Goal: Navigation & Orientation: Find specific page/section

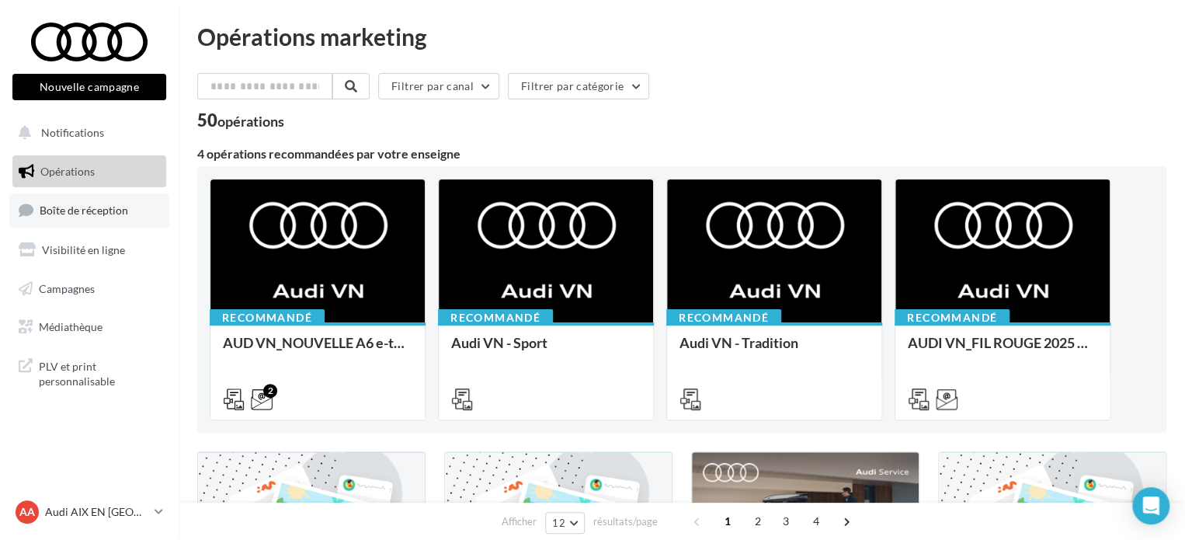
click at [81, 210] on span "Boîte de réception" at bounding box center [84, 209] width 89 height 13
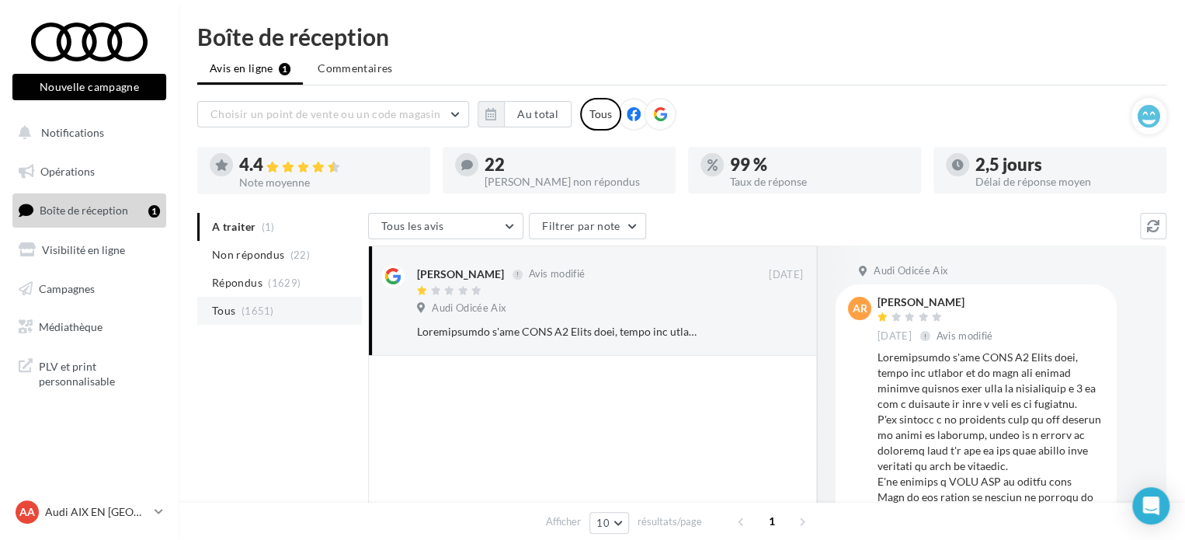
click at [228, 310] on span "Tous" at bounding box center [223, 311] width 23 height 16
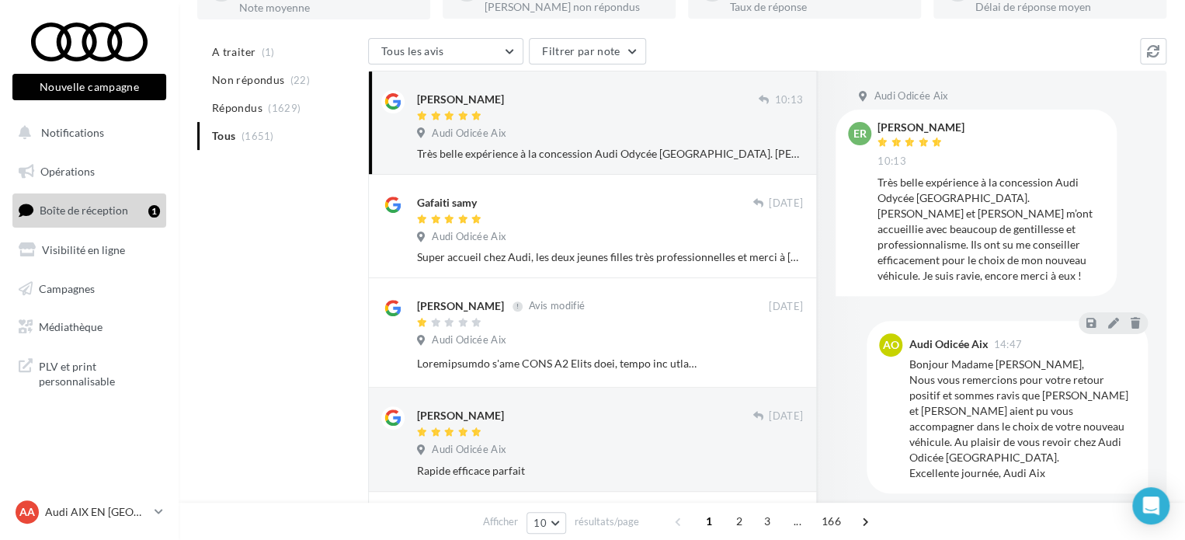
scroll to position [12, 0]
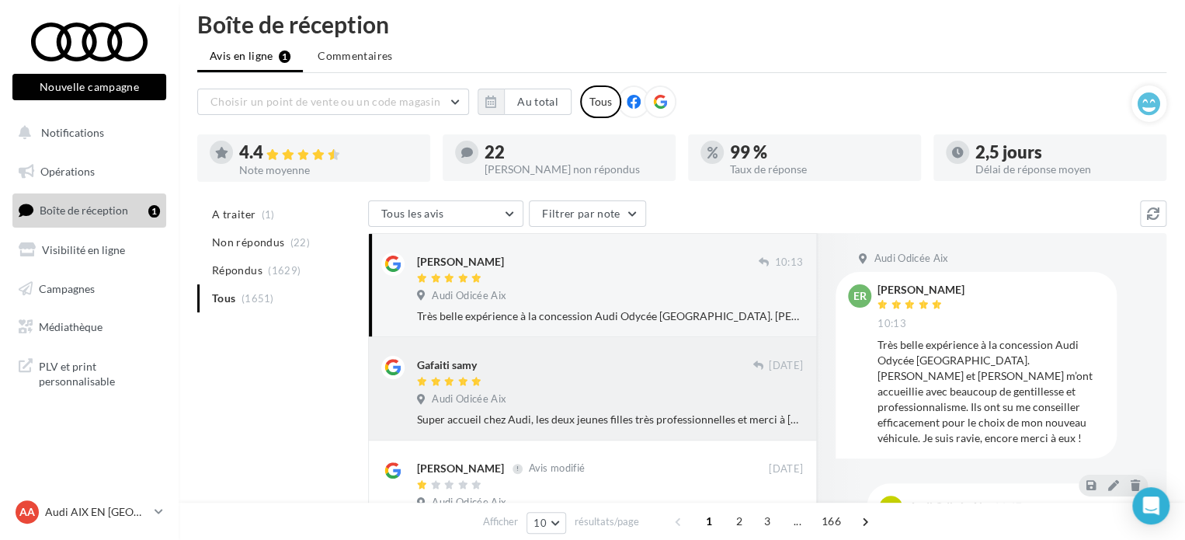
click at [649, 392] on div "Audi Odicée Aix" at bounding box center [610, 400] width 386 height 17
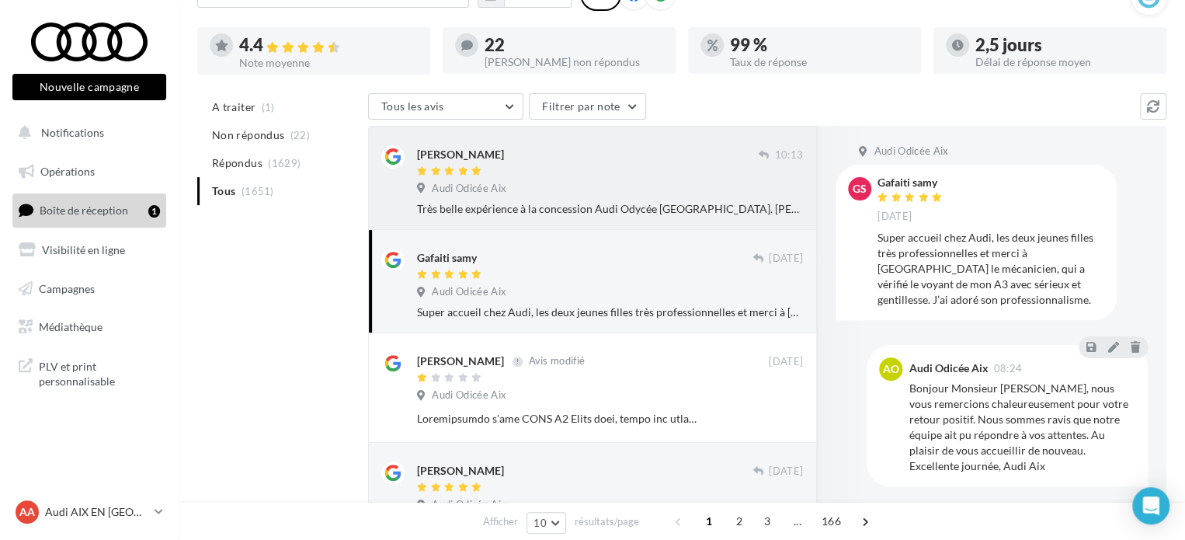
scroll to position [0, 0]
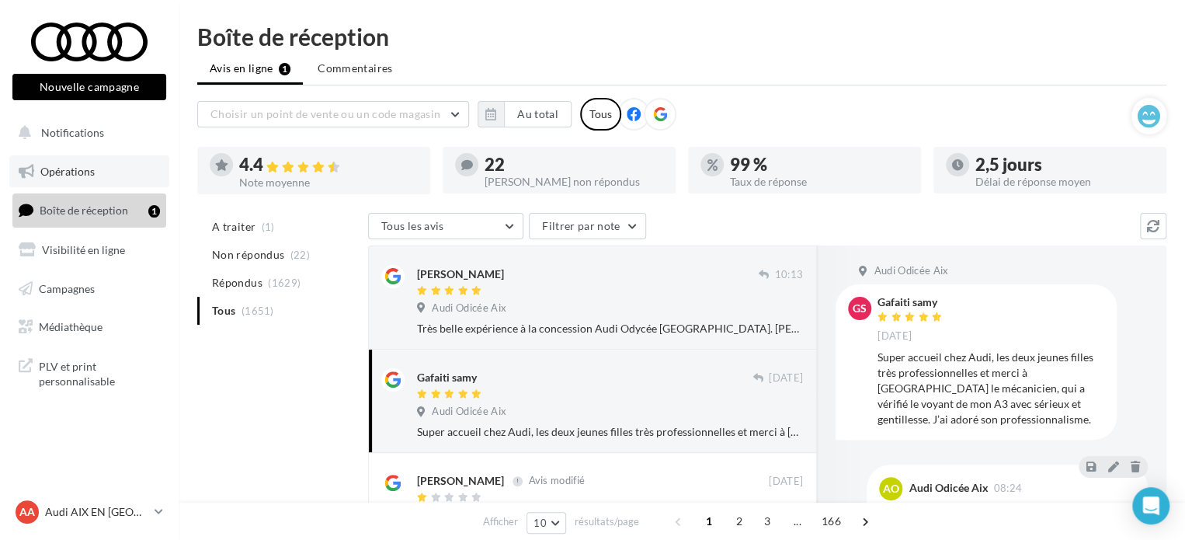
click at [94, 174] on link "Opérations" at bounding box center [89, 171] width 160 height 33
